Goal: Information Seeking & Learning: Find specific fact

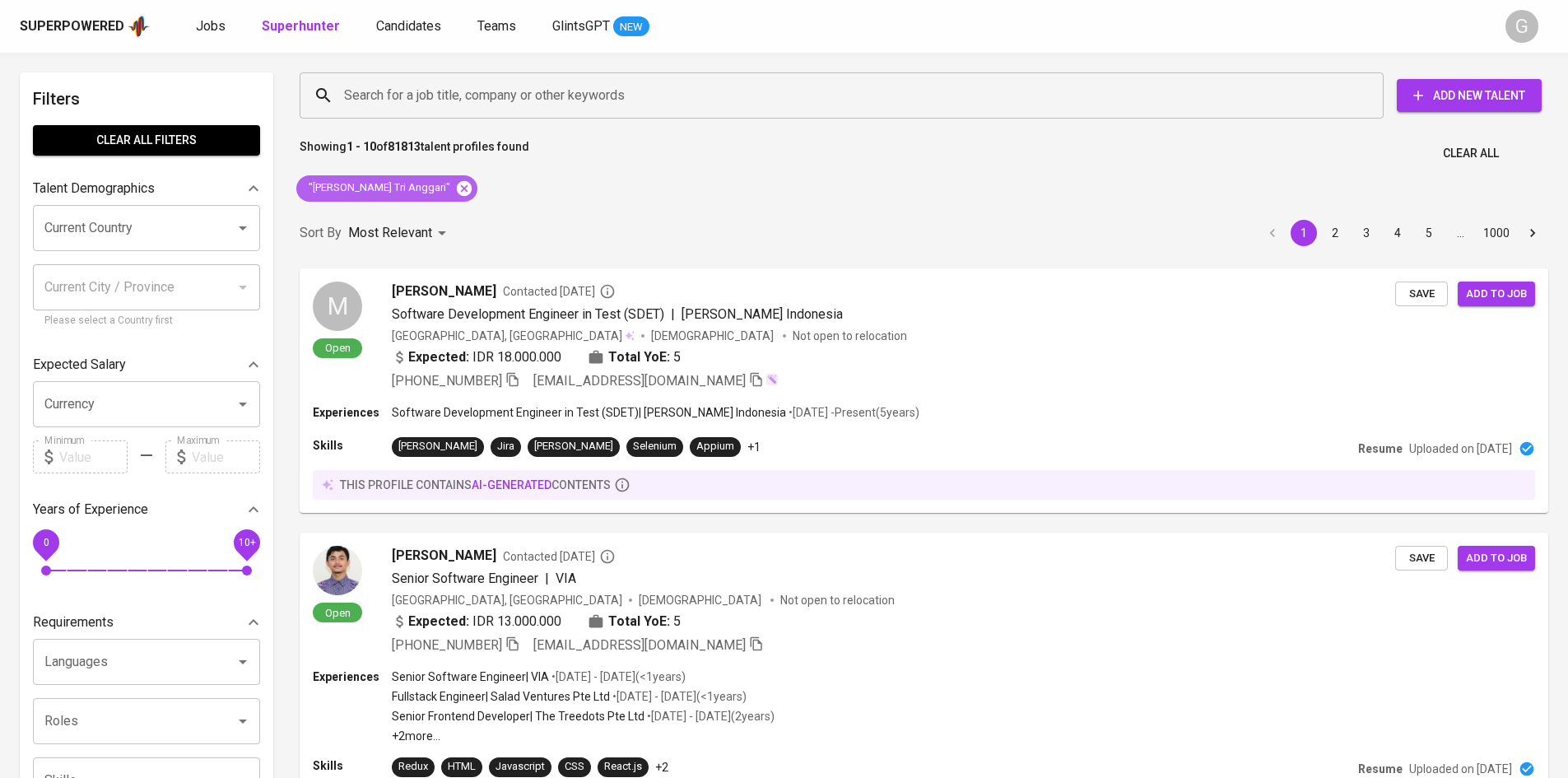
click at [457, 187] on icon at bounding box center [464, 187] width 15 height 15
click at [422, 96] on input "Search for a job title, company or other keywords" at bounding box center [845, 94] width 1011 height 31
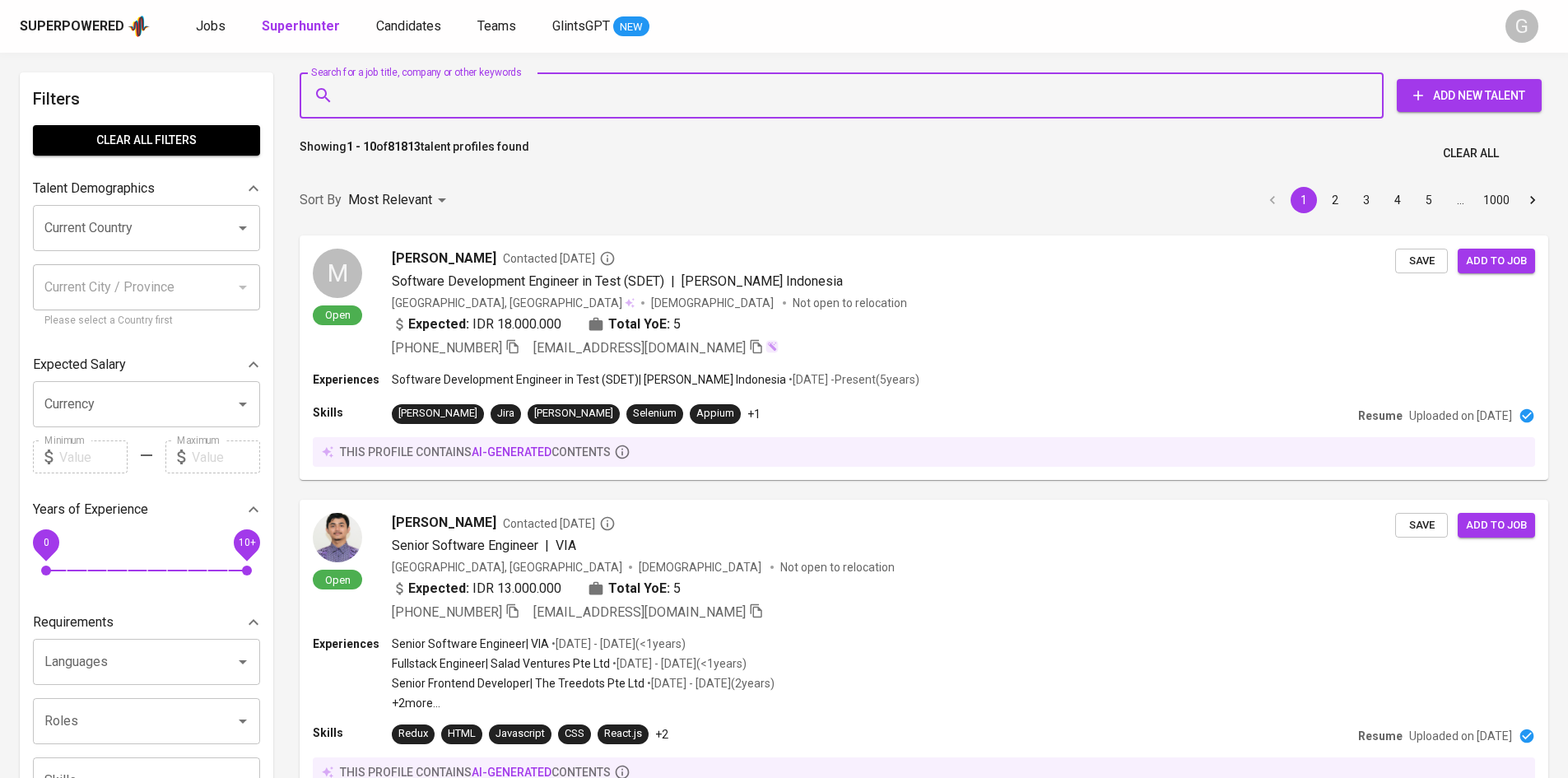
paste input "[EMAIL_ADDRESS][DOMAIN_NAME]"
type input "[EMAIL_ADDRESS][DOMAIN_NAME]"
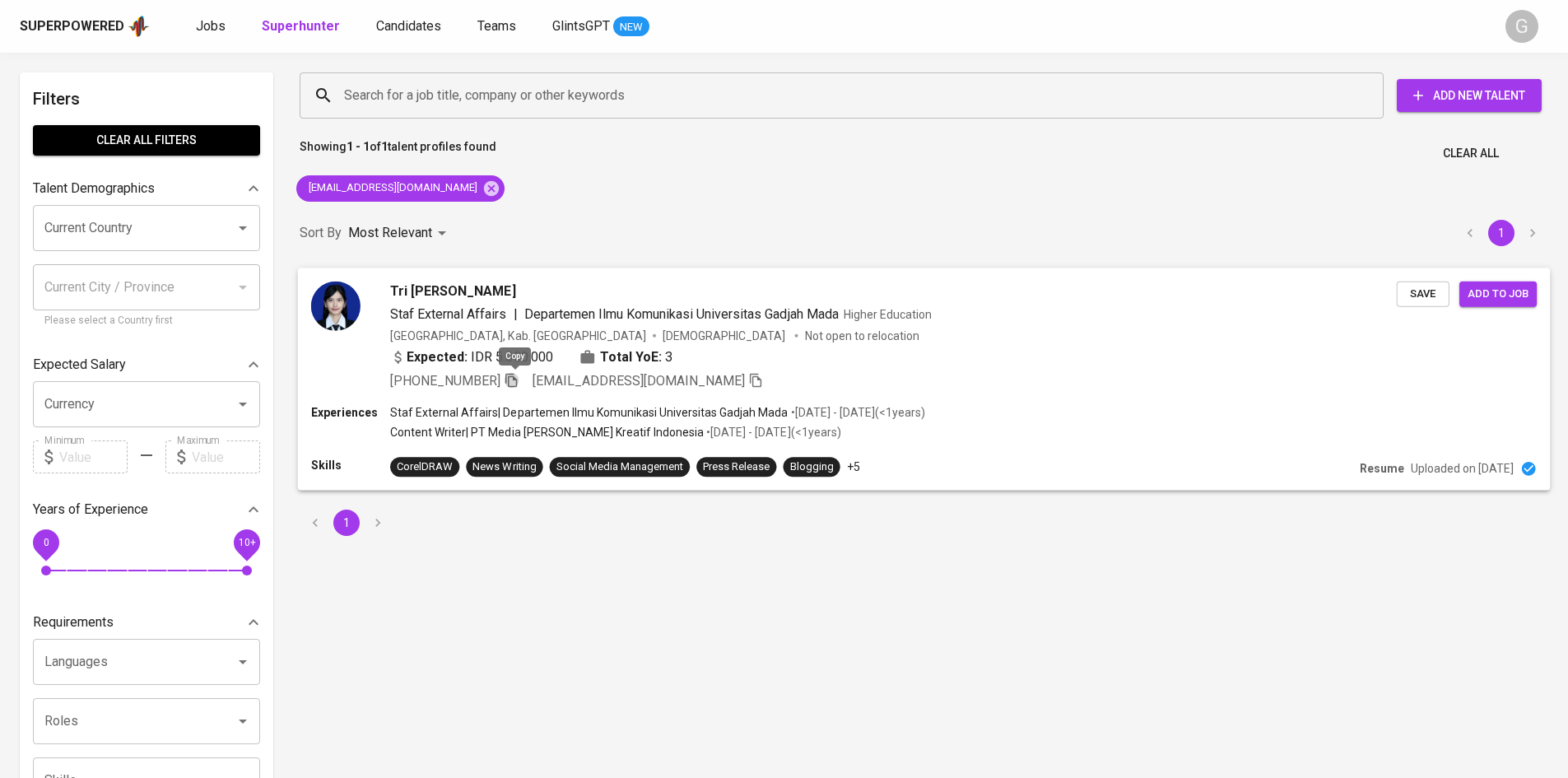
click at [513, 383] on icon "button" at bounding box center [511, 380] width 11 height 14
click at [514, 381] on icon "button" at bounding box center [511, 379] width 15 height 15
click at [484, 192] on icon at bounding box center [491, 187] width 15 height 15
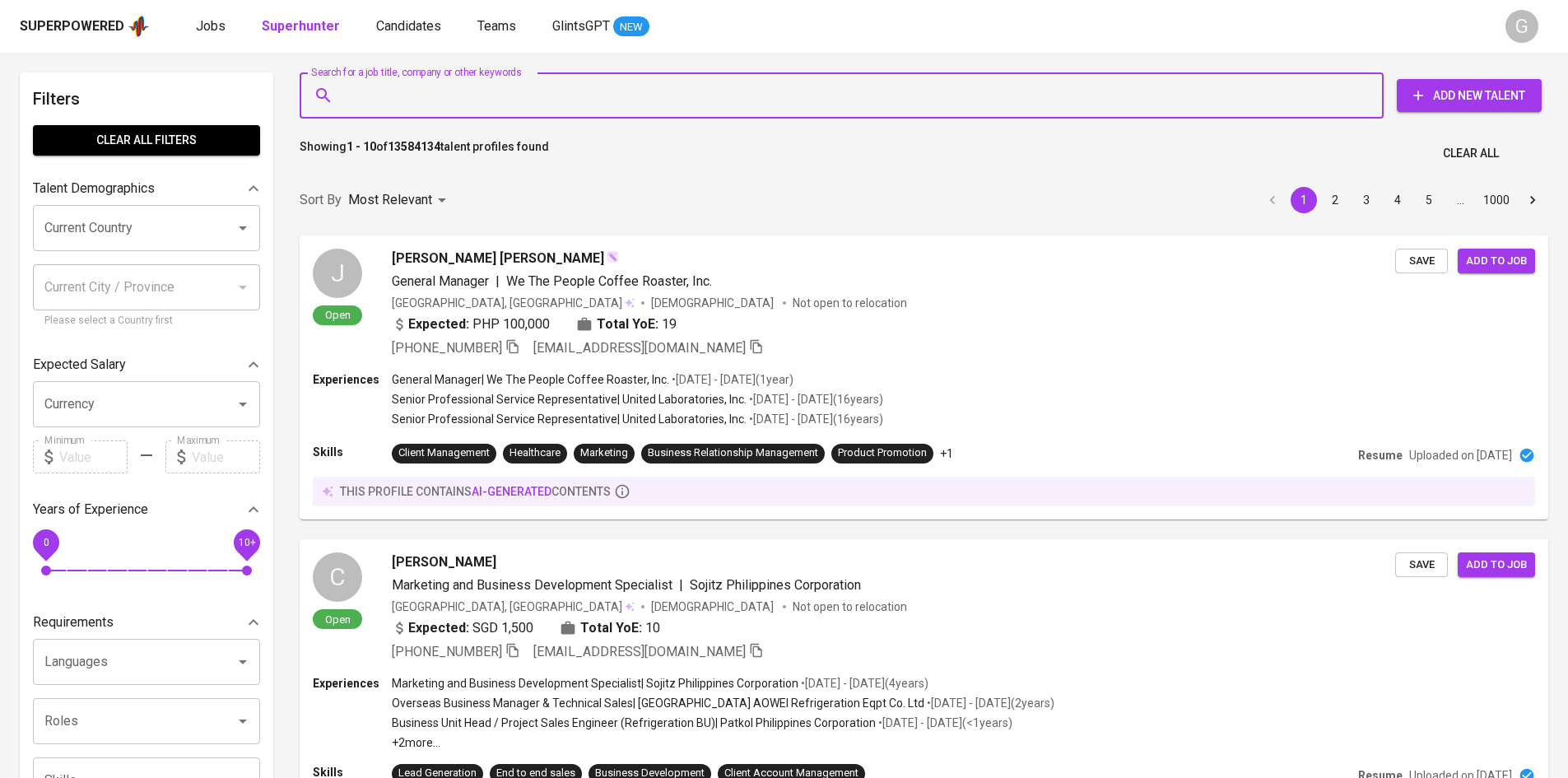
click at [436, 96] on input "Search for a job title, company or other keywords" at bounding box center [845, 94] width 1011 height 31
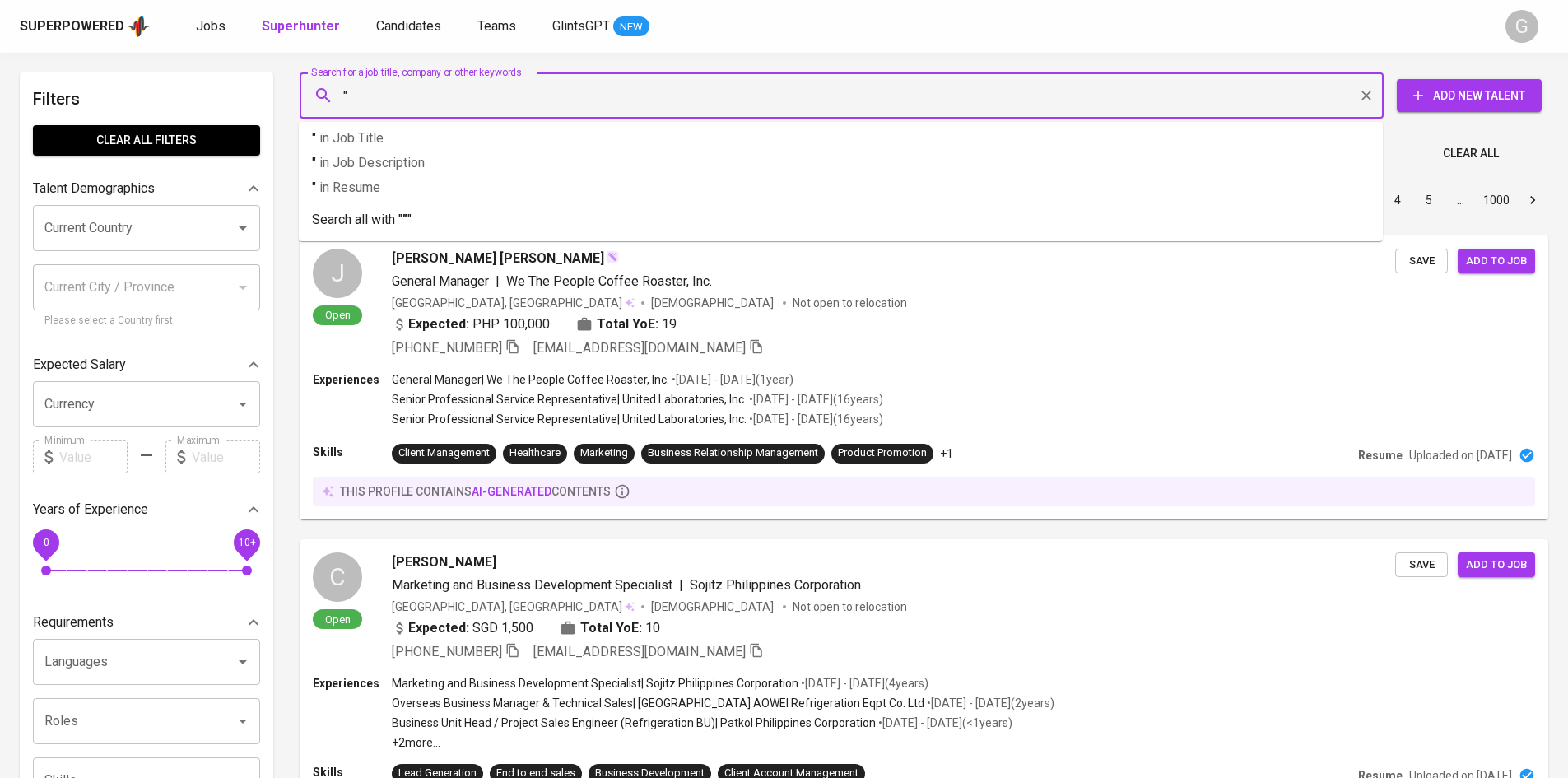
paste input "[PERSON_NAME]"
type input ""[PERSON_NAME] maryuni""
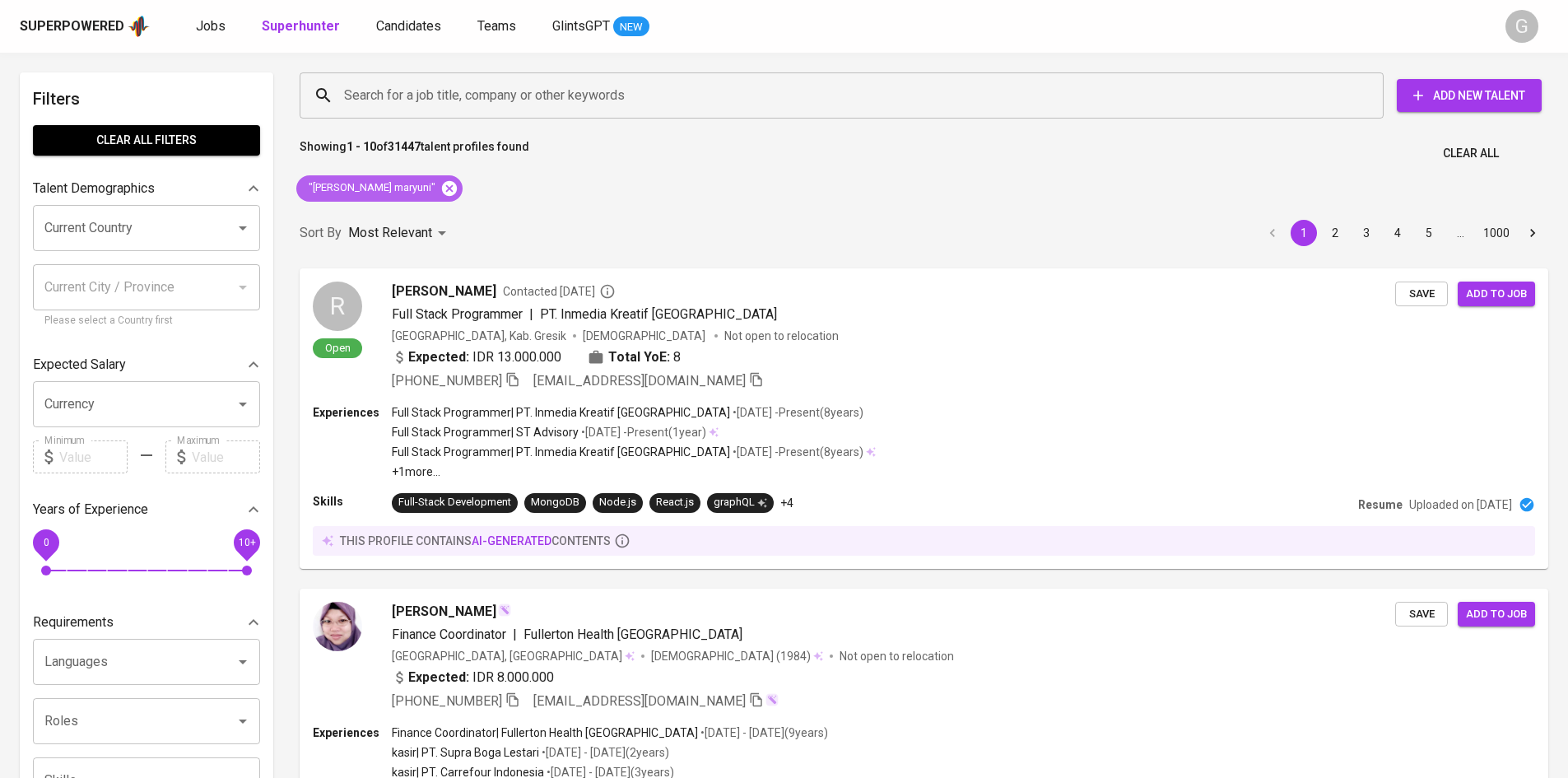
click at [441, 185] on icon at bounding box center [450, 188] width 19 height 19
click at [402, 101] on input "Search for a job title, company or other keywords" at bounding box center [845, 94] width 1011 height 31
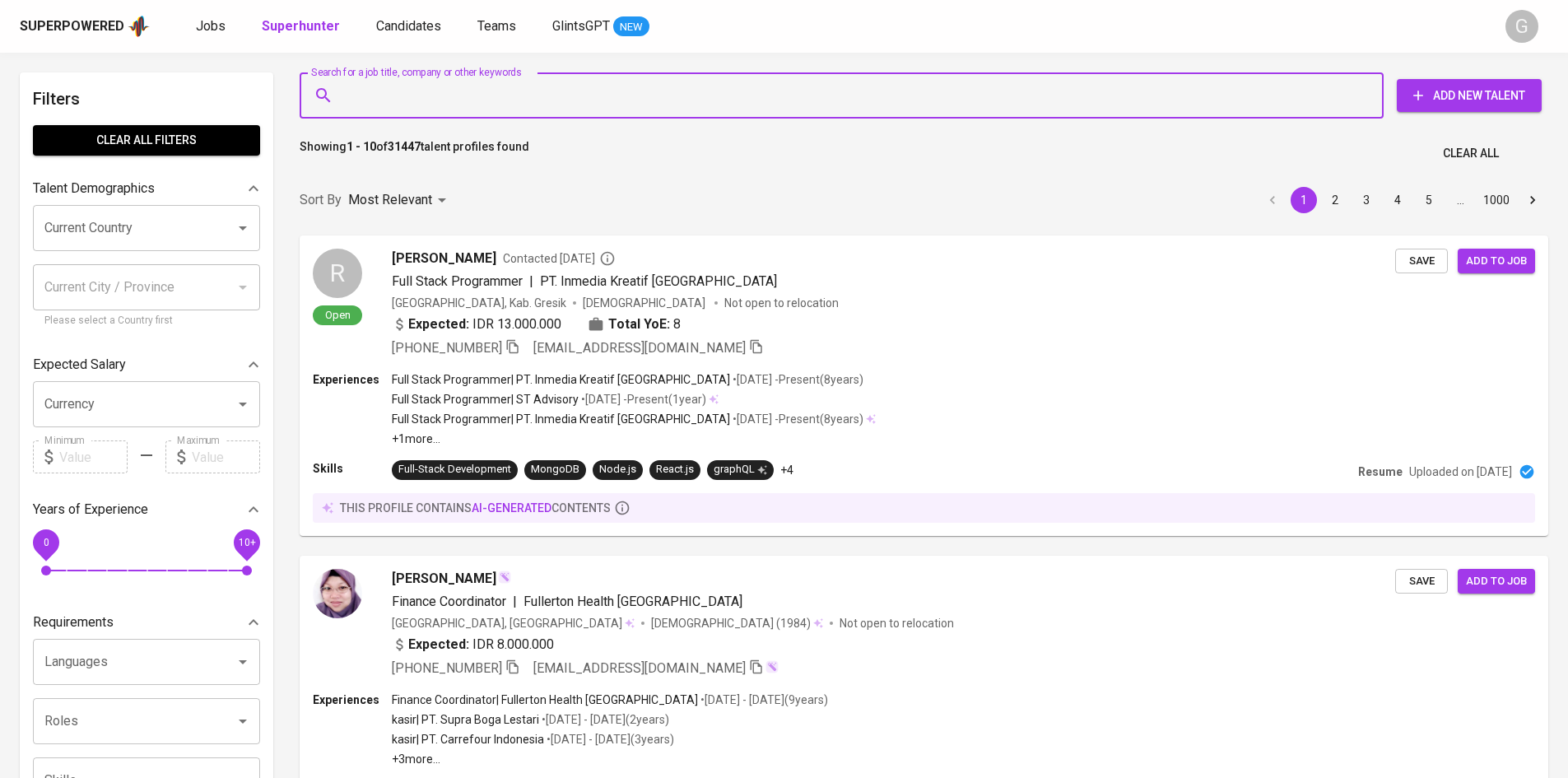
paste input "[EMAIL_ADDRESS][DOMAIN_NAME]"
type input "[EMAIL_ADDRESS][DOMAIN_NAME]"
